Goal: Navigation & Orientation: Find specific page/section

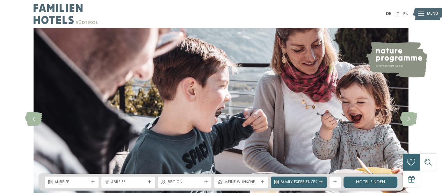
click at [409, 12] on div "DE IT EN" at bounding box center [221, 14] width 442 height 28
click at [407, 12] on link "EN" at bounding box center [405, 14] width 5 height 5
click at [406, 13] on link "EN" at bounding box center [405, 14] width 5 height 5
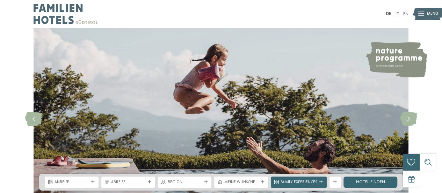
click at [405, 10] on div "DE IT EN Menü" at bounding box center [315, 14] width 188 height 28
click at [405, 11] on div "DE IT EN Menü" at bounding box center [315, 14] width 188 height 28
click at [405, 12] on link "EN" at bounding box center [405, 14] width 5 height 5
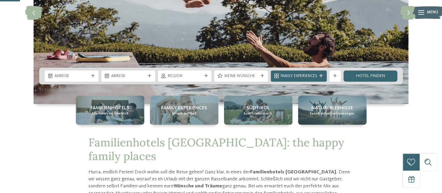
scroll to position [109, 0]
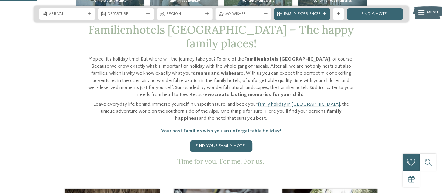
scroll to position [215, 0]
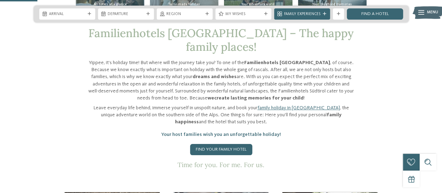
click at [205, 12] on div at bounding box center [207, 13] width 6 height 3
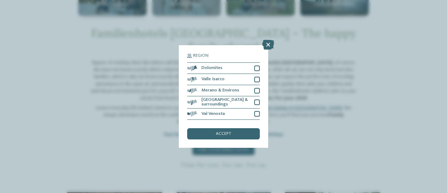
click at [266, 49] on icon at bounding box center [268, 45] width 12 height 10
